Goal: Task Accomplishment & Management: Complete application form

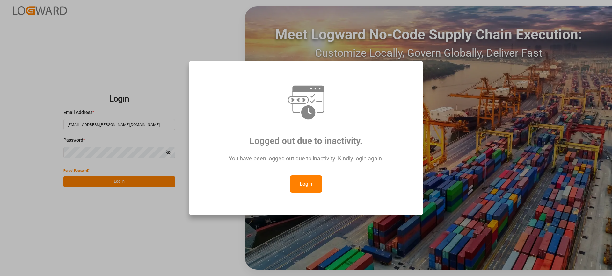
click at [309, 184] on button "Login" at bounding box center [306, 184] width 32 height 17
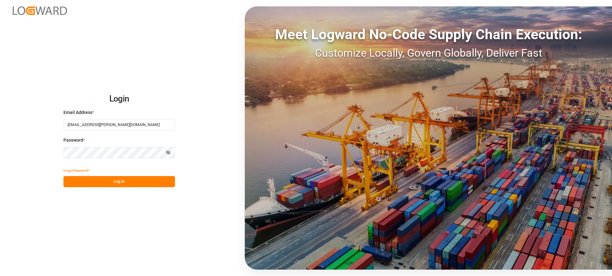
click at [141, 181] on button "Log In" at bounding box center [119, 181] width 112 height 11
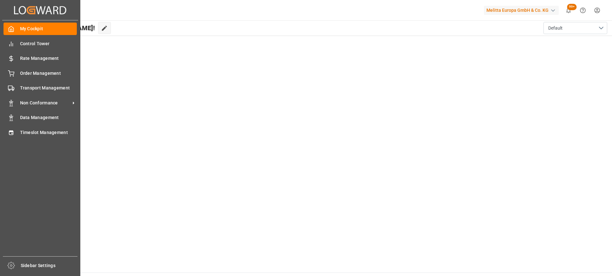
click at [22, 135] on span "Timeslot Management" at bounding box center [48, 132] width 57 height 7
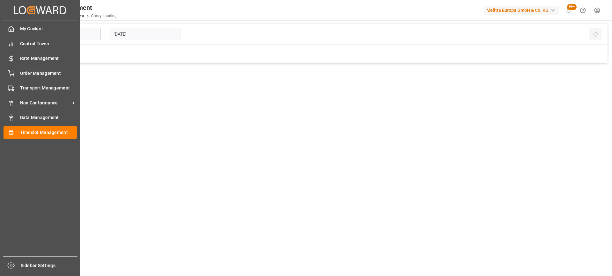
type input "Chezy Loading"
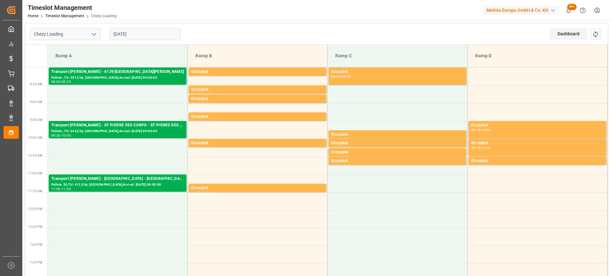
click at [148, 35] on input "[DATE]" at bounding box center [145, 34] width 71 height 12
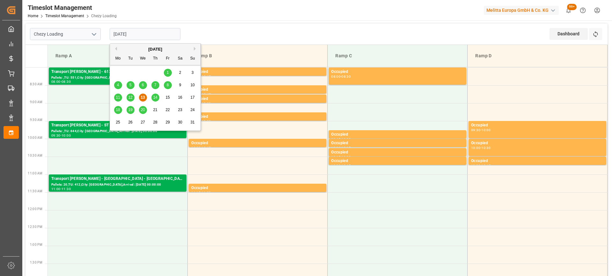
click at [157, 98] on div "14" at bounding box center [155, 98] width 8 height 8
type input "[DATE]"
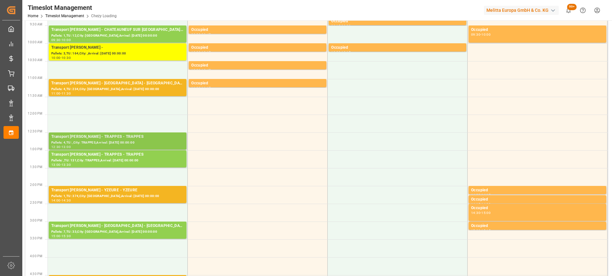
scroll to position [127, 0]
